Goal: Task Accomplishment & Management: Use online tool/utility

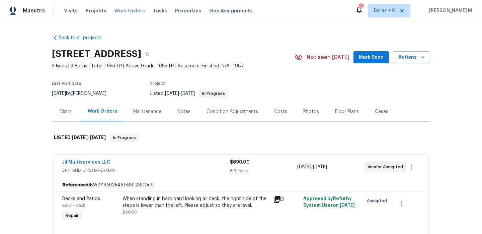
click at [122, 13] on span "Work Orders" at bounding box center [130, 10] width 30 height 7
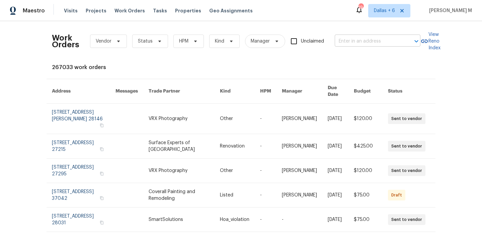
click at [349, 39] on input "text" at bounding box center [368, 41] width 67 height 10
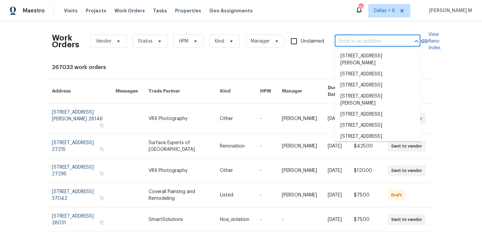
paste input "[STREET_ADDRESS]"
type input "[STREET_ADDRESS]"
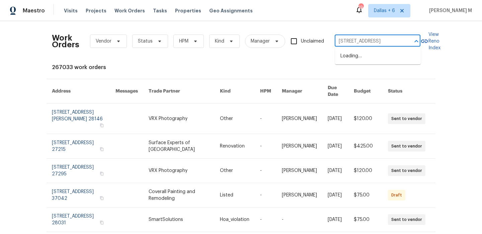
scroll to position [0, 35]
click at [369, 59] on li "[STREET_ADDRESS]" at bounding box center [378, 56] width 86 height 11
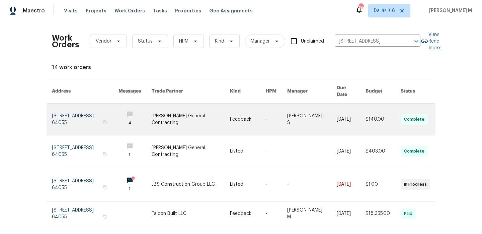
click at [281, 108] on link at bounding box center [277, 119] width 22 height 31
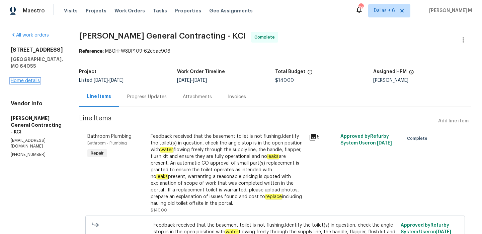
click at [25, 78] on link "Home details" at bounding box center [25, 80] width 29 height 5
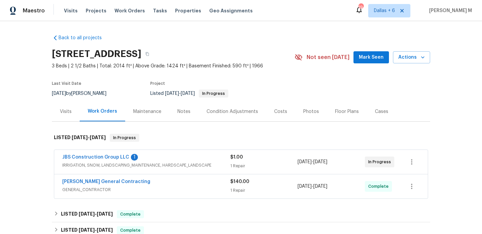
click at [194, 155] on div "JBS Construction Group LLC 1" at bounding box center [146, 158] width 168 height 8
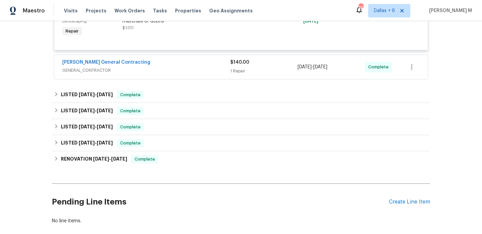
scroll to position [194, 0]
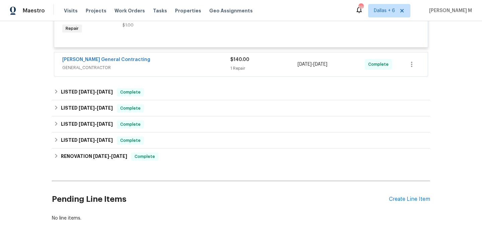
click at [178, 61] on div "[PERSON_NAME] General Contracting" at bounding box center [146, 60] width 168 height 8
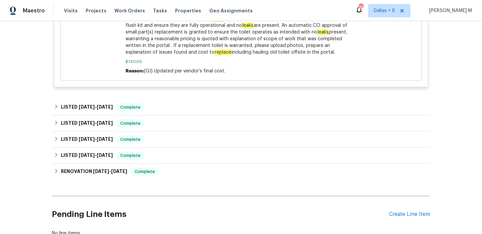
scroll to position [372, 0]
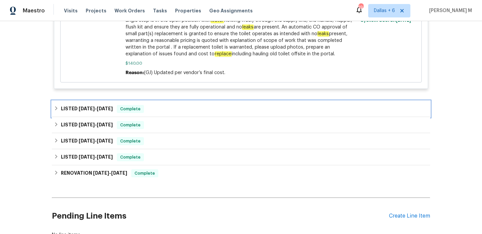
click at [136, 106] on span "Complete" at bounding box center [131, 109] width 26 height 7
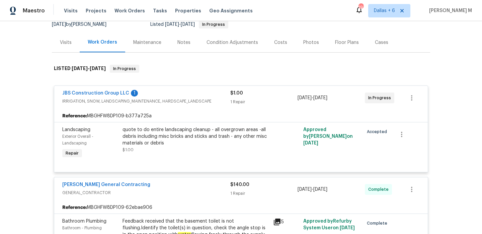
scroll to position [82, 0]
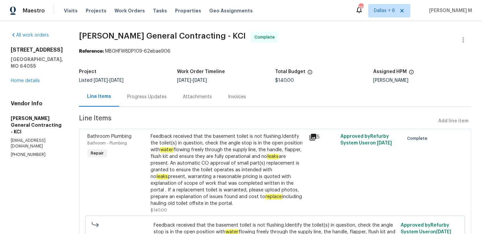
click at [157, 104] on div "Progress Updates" at bounding box center [147, 97] width 56 height 20
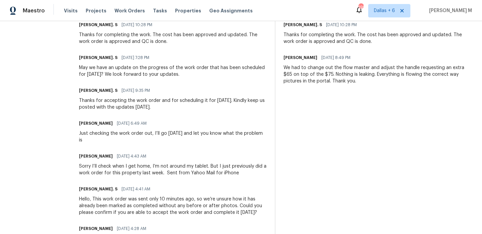
scroll to position [31, 0]
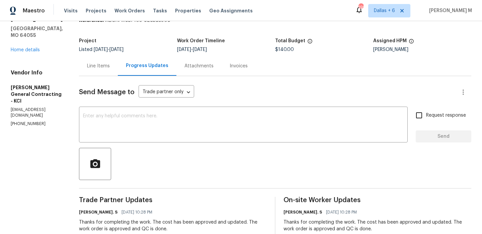
click at [118, 71] on div "Line Items" at bounding box center [98, 66] width 39 height 20
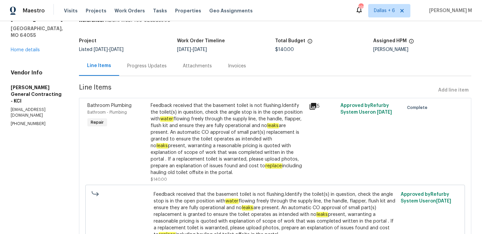
click at [245, 68] on div "Invoices" at bounding box center [237, 66] width 18 height 7
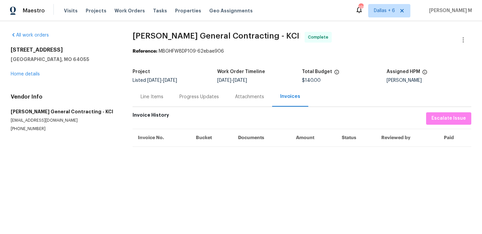
click at [240, 94] on div "Attachments" at bounding box center [249, 96] width 29 height 7
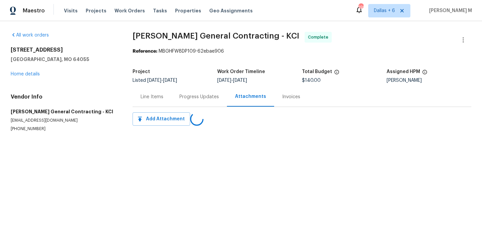
click at [198, 93] on div "Progress Updates" at bounding box center [200, 96] width 40 height 7
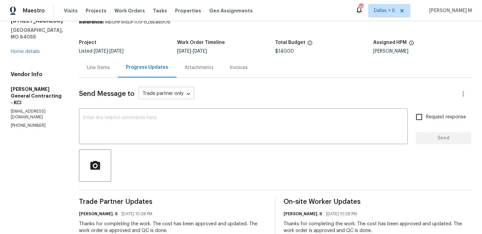
scroll to position [5, 0]
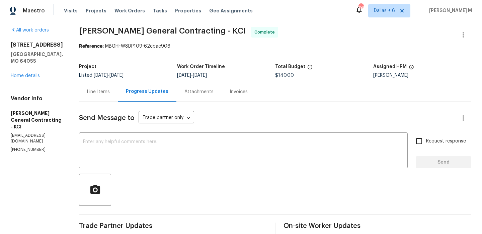
click at [110, 94] on div "Line Items" at bounding box center [98, 91] width 23 height 7
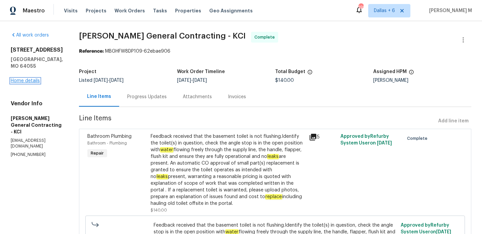
click at [30, 78] on link "Home details" at bounding box center [25, 80] width 29 height 5
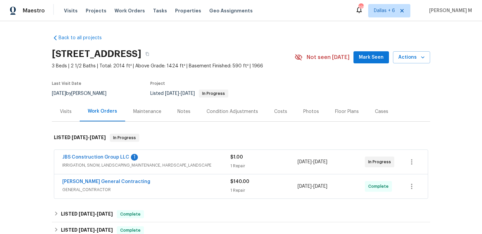
click at [146, 167] on span "IRRIGATION, SNOW, LANDSCAPING_MAINTENANCE, HARDSCAPE_LANDSCAPE" at bounding box center [146, 165] width 168 height 7
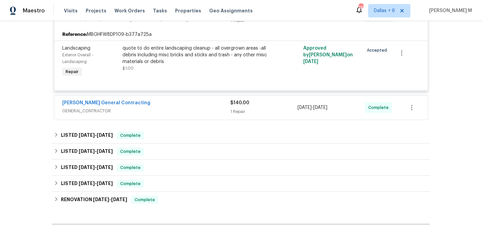
scroll to position [169, 0]
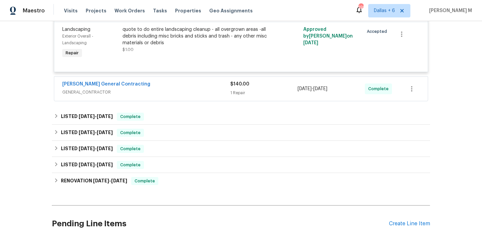
click at [150, 88] on div "[PERSON_NAME] General Contracting" at bounding box center [146, 85] width 168 height 8
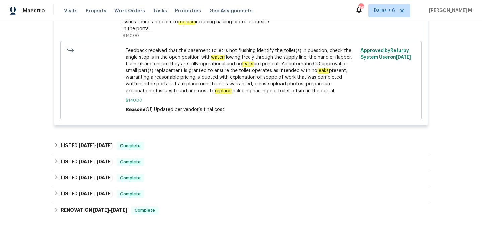
scroll to position [388, 0]
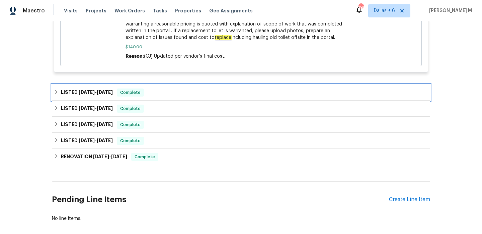
click at [140, 89] on span "Complete" at bounding box center [131, 92] width 26 height 7
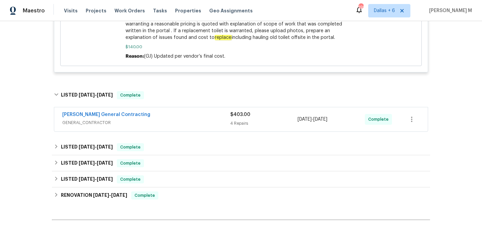
click at [159, 119] on span "GENERAL_CONTRACTOR" at bounding box center [146, 122] width 168 height 7
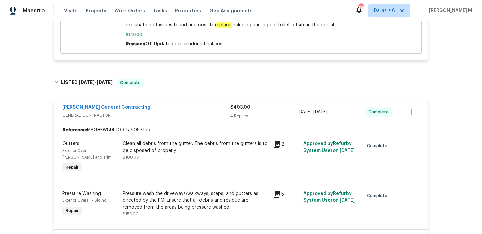
scroll to position [323, 0]
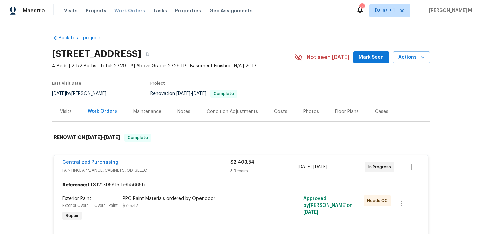
click at [135, 10] on span "Work Orders" at bounding box center [130, 10] width 30 height 7
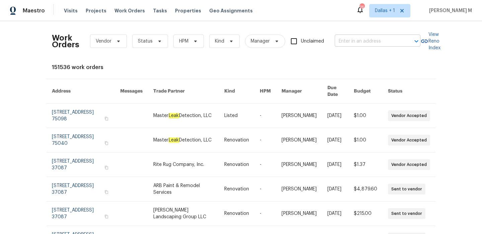
click at [343, 39] on input "text" at bounding box center [368, 41] width 67 height 10
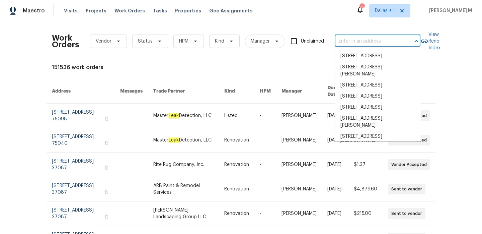
paste input "155 Doverside Dr Columbia, SC 29212"
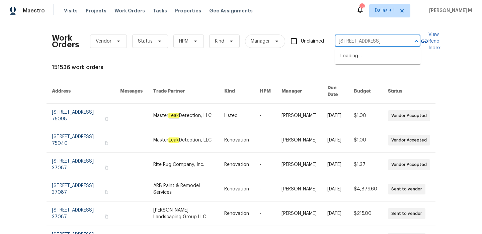
scroll to position [0, 19]
type input "155 Doverside Dr Columbia, SC 29212"
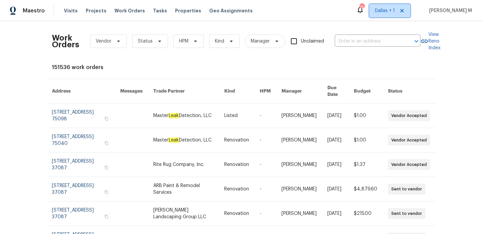
scroll to position [0, 0]
click at [380, 15] on span "Dallas + 1" at bounding box center [390, 10] width 41 height 13
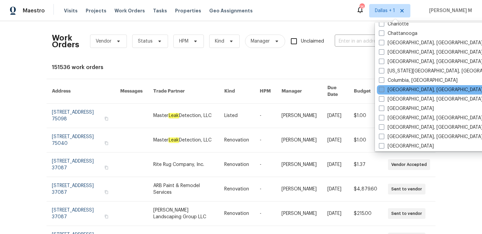
scroll to position [126, 0]
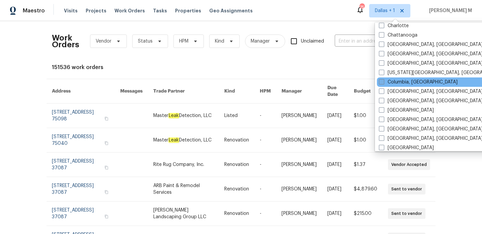
click at [398, 81] on label "Columbia, SC" at bounding box center [418, 82] width 79 height 7
click at [384, 81] on input "Columbia, SC" at bounding box center [381, 81] width 4 height 4
checkbox input "true"
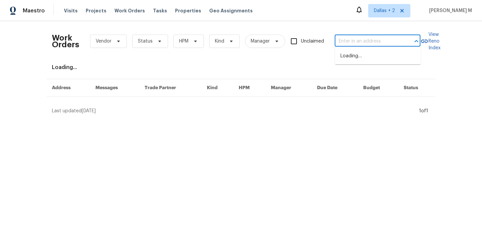
click at [353, 42] on input "text" at bounding box center [368, 41] width 67 height 10
paste input "155 Doverside Dr Columbia, SC 29212"
type input "155 Doverside Dr Columbia, SC 29212"
click at [362, 60] on li "155 Doverside Dr, Columbia, SC 29212" at bounding box center [378, 56] width 86 height 11
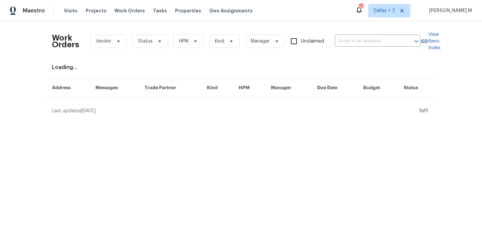
type input "155 Doverside Dr, Columbia, SC 29212"
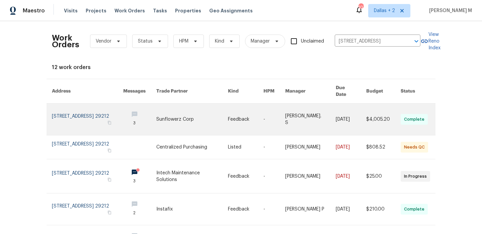
click at [349, 108] on link at bounding box center [351, 119] width 30 height 31
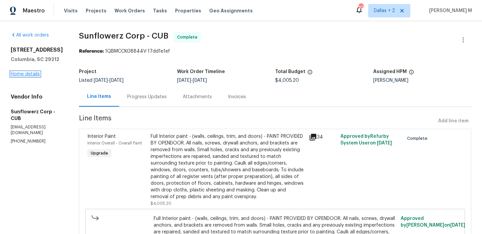
click at [27, 73] on link "Home details" at bounding box center [25, 74] width 29 height 5
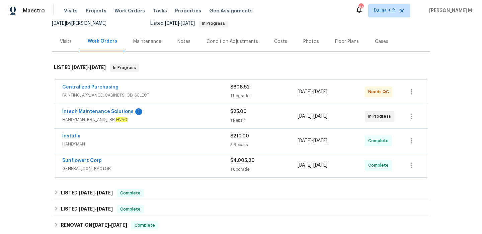
scroll to position [76, 0]
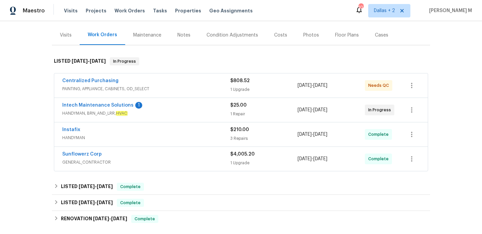
click at [177, 90] on span "PAINTING, APPLIANCE, CABINETS, OD_SELECT" at bounding box center [146, 88] width 168 height 7
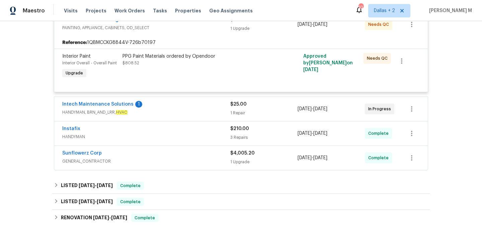
scroll to position [148, 0]
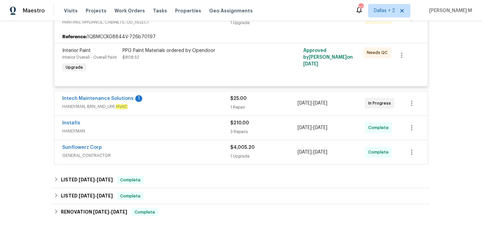
click at [167, 107] on span "HANDYMAN, BRN_AND_LRR, HVAC" at bounding box center [146, 106] width 168 height 7
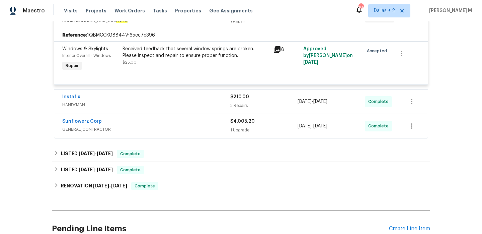
scroll to position [233, 0]
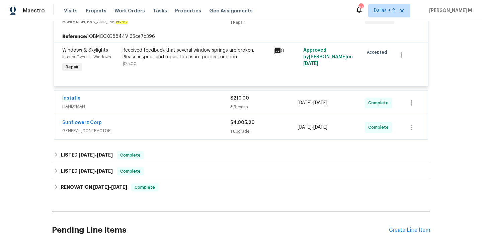
click at [167, 92] on div "Instafix HANDYMAN $210.00 3 Repairs 9/17/2025 - 9/19/2025 Complete" at bounding box center [241, 103] width 374 height 24
click at [167, 101] on div "Instafix" at bounding box center [146, 99] width 168 height 8
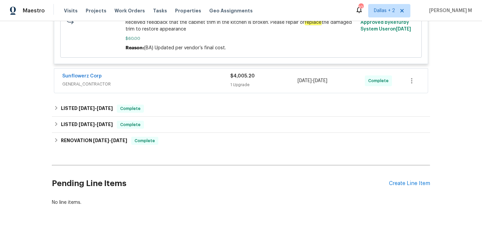
scroll to position [531, 0]
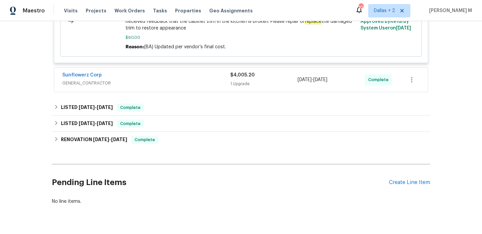
click at [167, 80] on div "Sunflowerz Corp" at bounding box center [146, 76] width 168 height 8
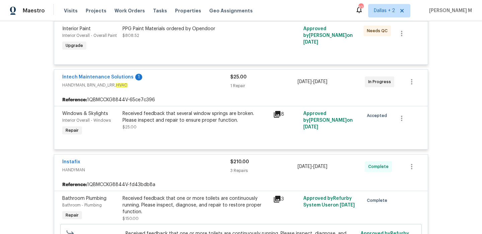
scroll to position [0, 0]
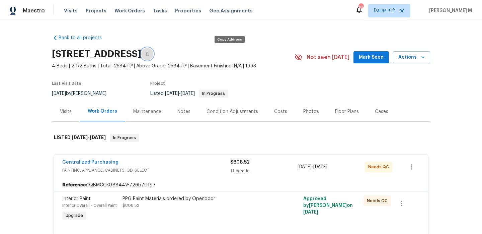
click at [149, 54] on icon "button" at bounding box center [147, 54] width 3 height 4
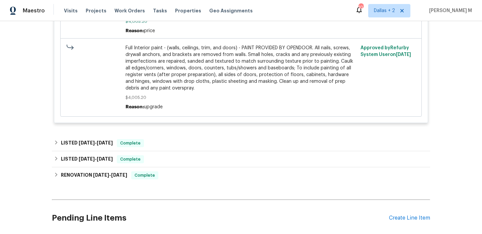
scroll to position [761, 0]
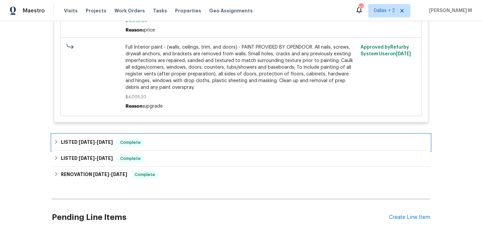
click at [231, 146] on div "LISTED 9/1/25 - 9/4/25 Complete" at bounding box center [241, 142] width 375 height 8
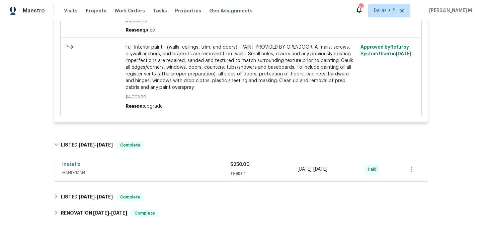
click at [223, 169] on div "Instafix" at bounding box center [146, 165] width 168 height 8
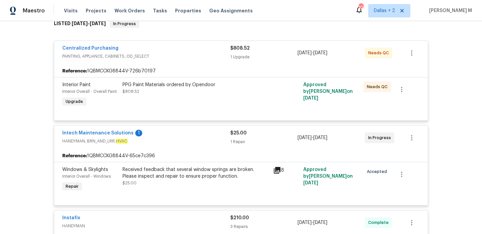
scroll to position [0, 0]
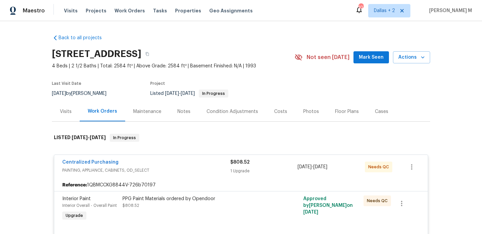
click at [124, 7] on div "Visits Projects Work Orders Tasks Properties Geo Assignments" at bounding box center [162, 10] width 197 height 13
click at [125, 10] on span "Work Orders" at bounding box center [130, 10] width 30 height 7
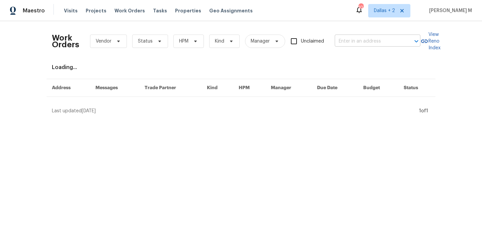
click at [364, 44] on input "text" at bounding box center [368, 41] width 67 height 10
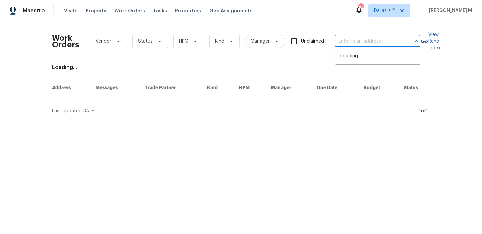
paste input "155 Doverside Dr Columbia, SC 29212"
type input "155 Doverside Dr Columbia, SC 29212"
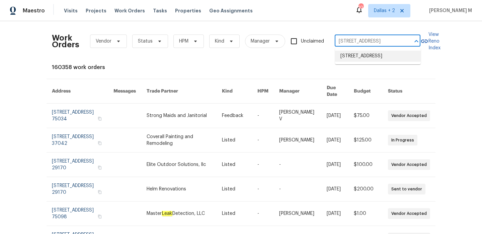
click at [371, 61] on li "155 Doverside Dr, Columbia, SC 29212" at bounding box center [378, 56] width 86 height 11
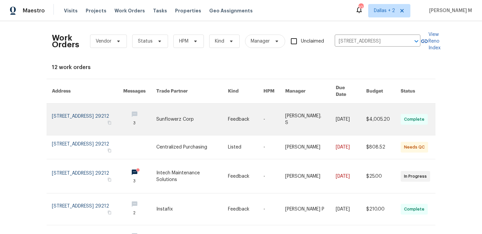
click at [242, 114] on link at bounding box center [246, 119] width 36 height 31
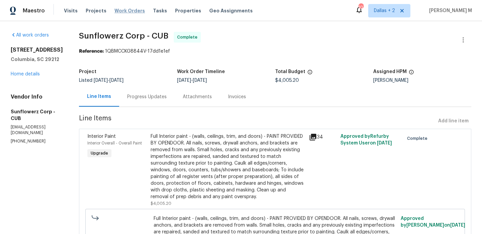
click at [134, 10] on span "Work Orders" at bounding box center [130, 10] width 30 height 7
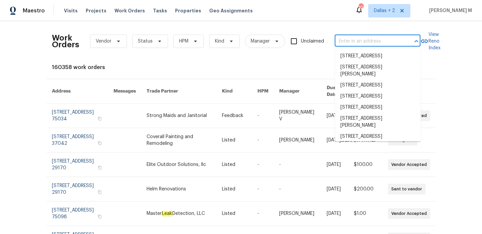
click at [382, 44] on input "text" at bounding box center [368, 41] width 67 height 10
paste input "6590 Manor Creek Dr Douglasville, GA 30135"
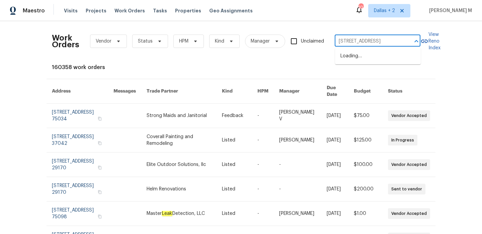
scroll to position [0, 36]
click at [356, 40] on input "6590 Manor Creek Dr Douglasville, GA 30135" at bounding box center [368, 41] width 67 height 10
type input "6590 Manor Creek Dr Douglasville, GA 30135"
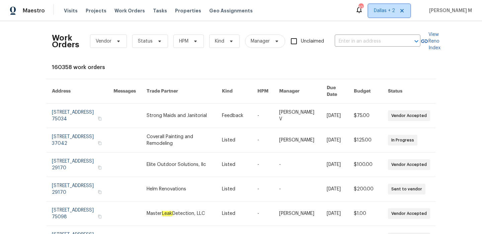
click at [388, 14] on span "Dallas + 2" at bounding box center [384, 10] width 21 height 7
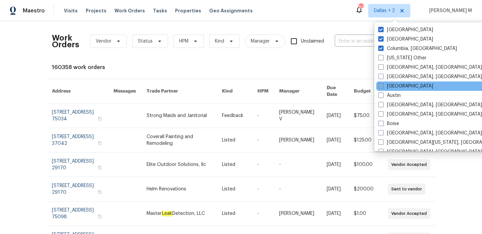
click at [391, 89] on label "Atlanta" at bounding box center [406, 86] width 55 height 7
click at [383, 87] on input "Atlanta" at bounding box center [381, 85] width 4 height 4
checkbox input "true"
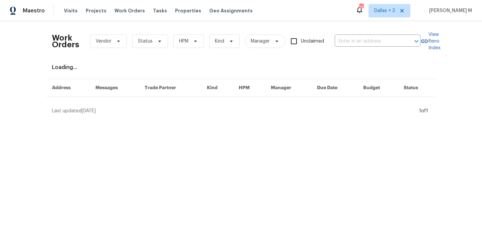
click at [352, 35] on div "Work Orders Vendor Status HPM Kind Manager Unclaimed ​" at bounding box center [236, 40] width 369 height 29
click at [350, 40] on input "text" at bounding box center [368, 41] width 67 height 10
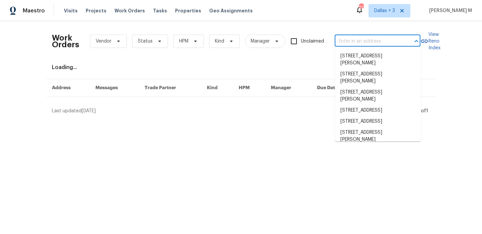
paste input "6590 Manor Creek Dr Douglasville, GA 30135"
type input "6590 Manor Creek Dr Douglasville, GA 30135"
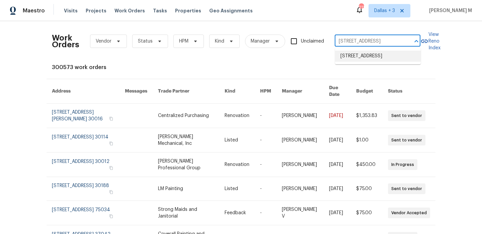
click at [362, 57] on li "6590 Manor Creek Dr, Douglasville, GA 30135" at bounding box center [378, 56] width 86 height 11
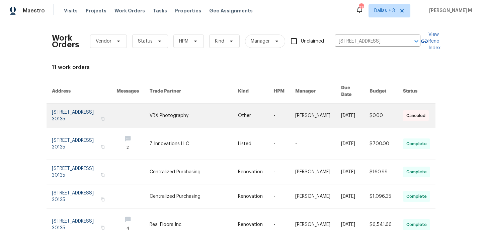
click at [271, 111] on link at bounding box center [256, 116] width 36 height 24
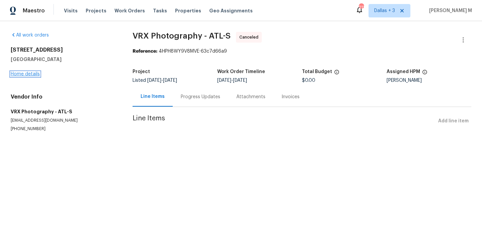
click at [38, 75] on link "Home details" at bounding box center [25, 74] width 29 height 5
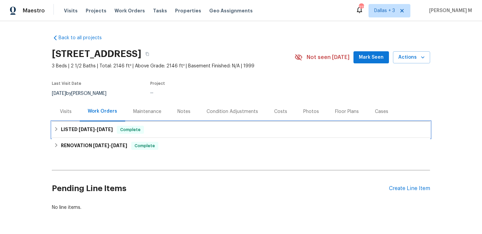
click at [169, 130] on div "LISTED 9/21/25 - 9/23/25 Complete" at bounding box center [241, 130] width 375 height 8
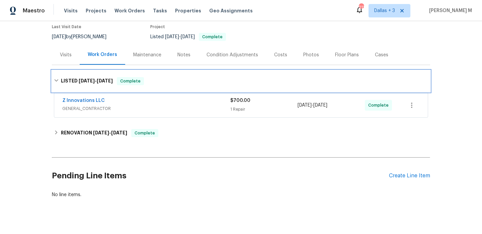
scroll to position [66, 0]
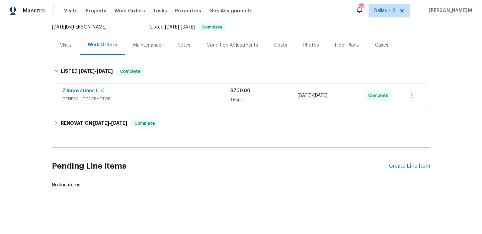
click at [183, 96] on span "GENERAL_CONTRACTOR" at bounding box center [146, 98] width 168 height 7
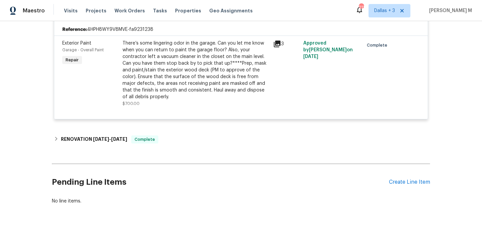
scroll to position [157, 0]
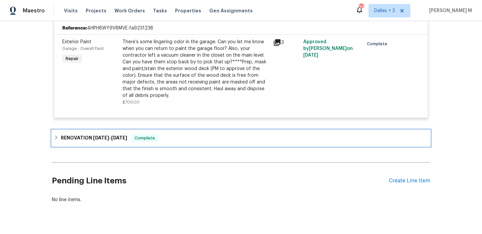
click at [167, 140] on div "RENOVATION 9/3/25 - 9/17/25 Complete" at bounding box center [241, 138] width 375 height 8
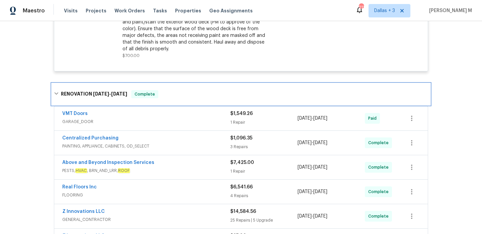
scroll to position [216, 0]
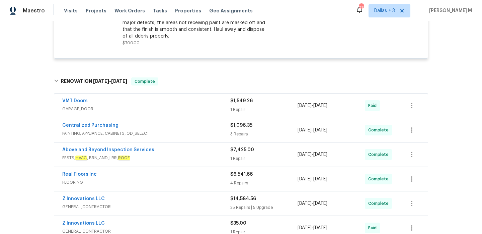
click at [180, 104] on div "VMT Doors" at bounding box center [146, 101] width 168 height 8
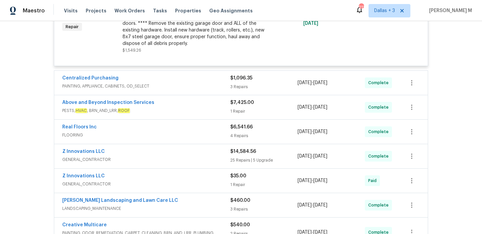
scroll to position [375, 0]
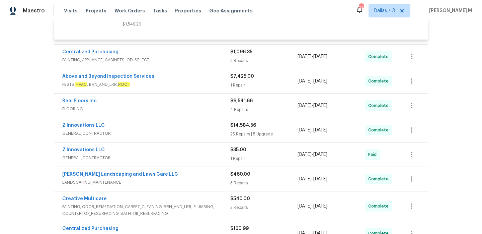
click at [195, 54] on div "Centralized Purchasing" at bounding box center [146, 53] width 168 height 8
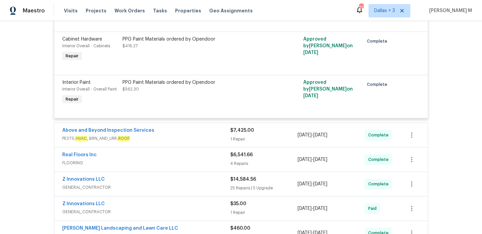
scroll to position [475, 0]
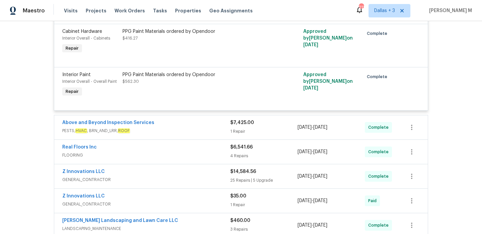
click at [195, 127] on div "Above and Beyond Inspection Services" at bounding box center [146, 123] width 168 height 8
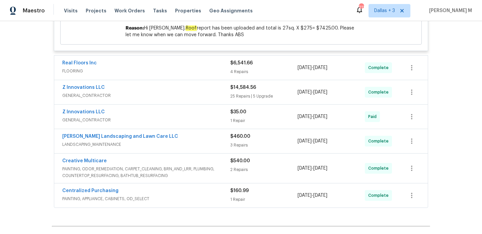
scroll to position [677, 0]
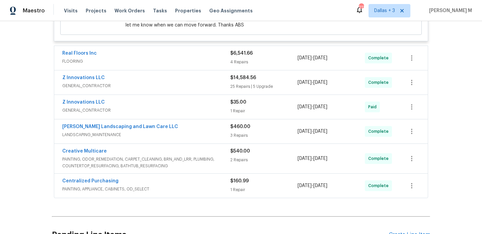
click at [196, 58] on div "Real Floors Inc" at bounding box center [146, 54] width 168 height 8
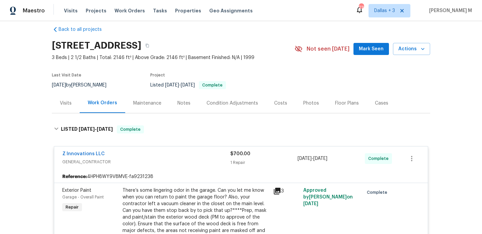
scroll to position [0, 0]
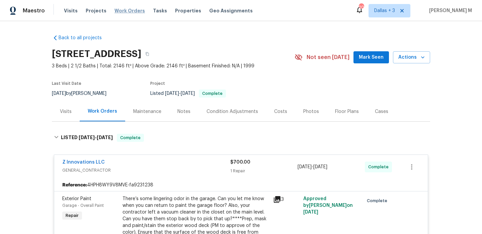
click at [126, 8] on span "Work Orders" at bounding box center [130, 10] width 30 height 7
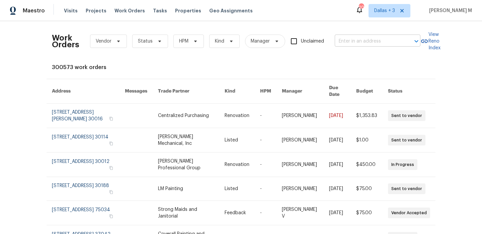
click at [389, 40] on input "text" at bounding box center [368, 41] width 67 height 10
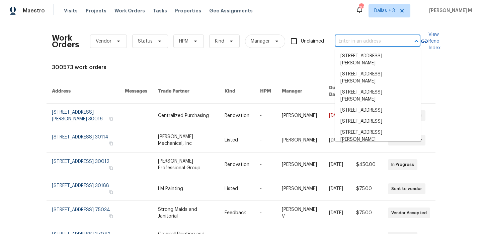
paste input "19 Palladio Way Newnan, GA 30263"
type input "19 Palladio Way Newnan, GA 30263"
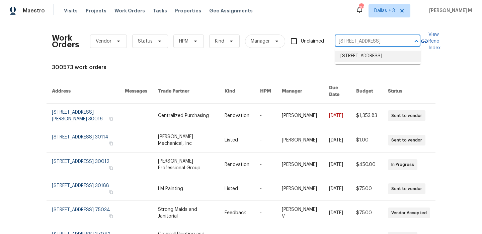
click at [382, 58] on li "19 Palladio Way, Newnan, GA 30263" at bounding box center [378, 56] width 86 height 11
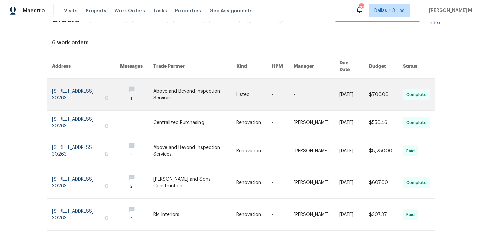
scroll to position [18, 0]
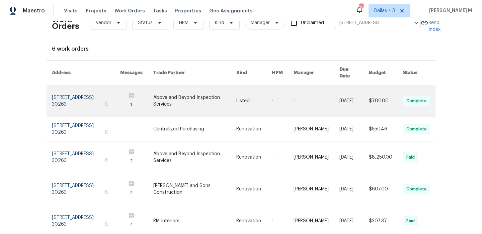
click at [340, 101] on link at bounding box center [354, 100] width 29 height 31
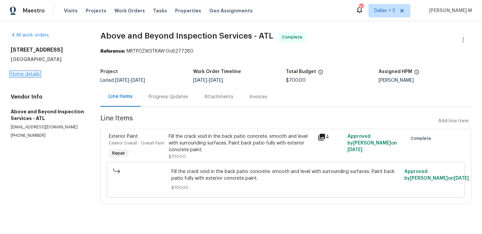
click at [38, 74] on link "Home details" at bounding box center [25, 74] width 29 height 5
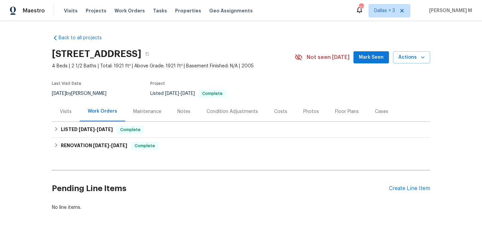
scroll to position [22, 0]
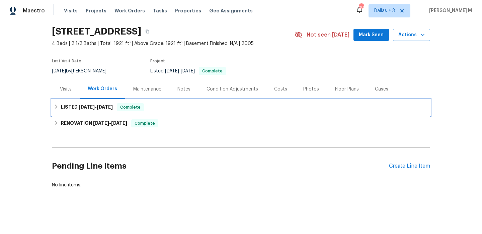
click at [241, 107] on div "LISTED 9/18/25 - 9/22/25 Complete" at bounding box center [241, 107] width 375 height 8
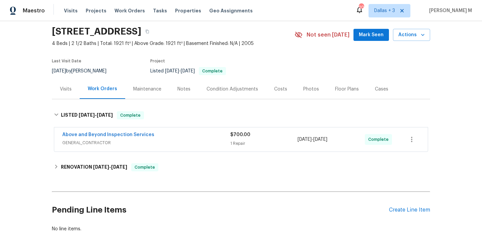
click at [219, 140] on span "GENERAL_CONTRACTOR" at bounding box center [146, 142] width 168 height 7
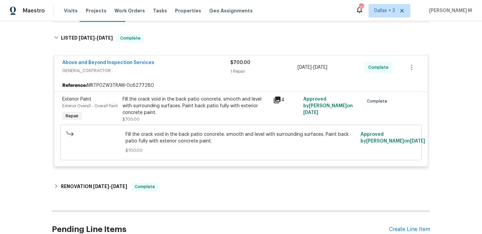
scroll to position [102, 0]
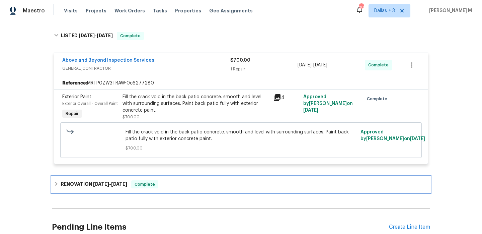
click at [189, 179] on div "RENOVATION 8/29/25 - 9/8/25 Complete" at bounding box center [241, 184] width 379 height 16
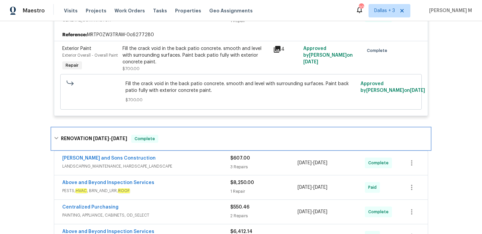
scroll to position [170, 0]
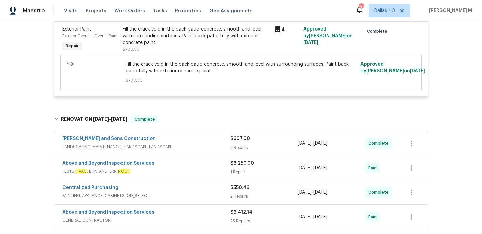
click at [210, 145] on span "LANDSCAPING_MAINTENANCE, HARDSCAPE_LANDSCAPE" at bounding box center [146, 146] width 168 height 7
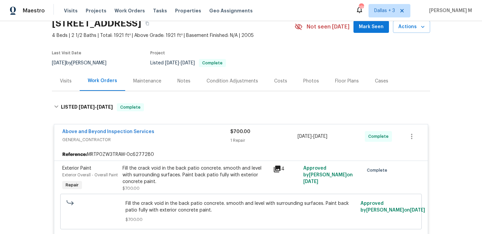
scroll to position [0, 0]
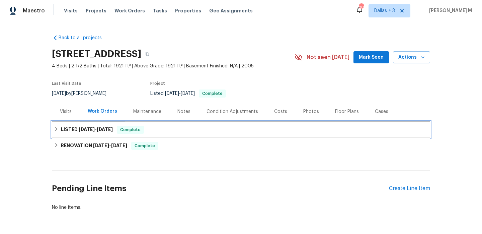
click at [102, 129] on span "[DATE]" at bounding box center [105, 129] width 16 height 5
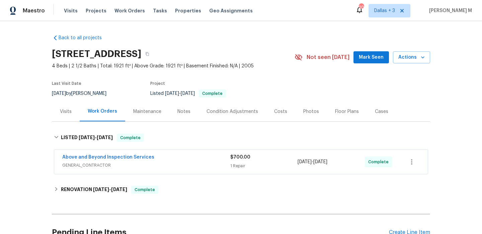
click at [149, 156] on div "Above and Beyond Inspection Services" at bounding box center [146, 158] width 168 height 8
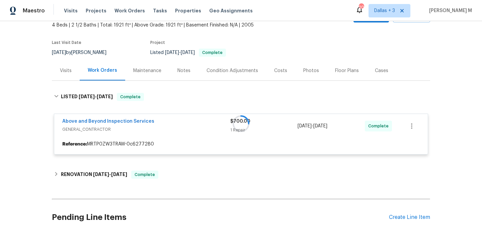
scroll to position [92, 0]
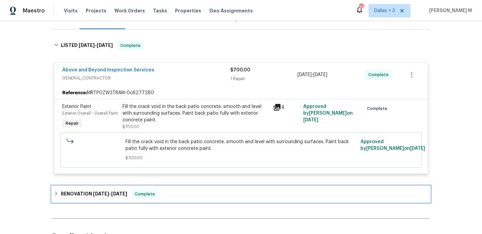
click at [157, 193] on span "Complete" at bounding box center [145, 194] width 26 height 7
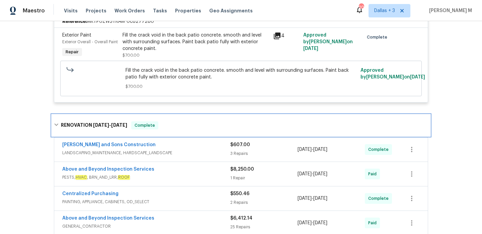
scroll to position [175, 0]
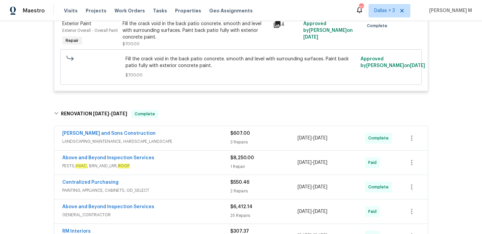
click at [201, 136] on div "Reyes and Sons Construction" at bounding box center [146, 134] width 168 height 8
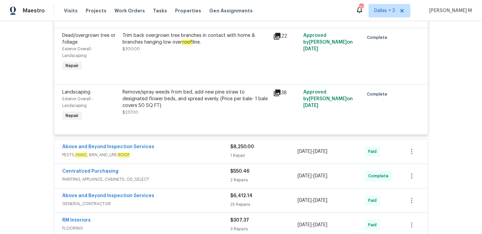
scroll to position [400, 0]
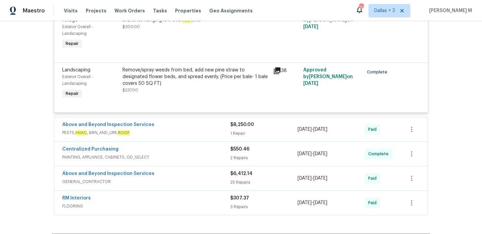
click at [198, 132] on span "PESTS, HVAC , BRN_AND_LRR, ROOF" at bounding box center [146, 132] width 168 height 7
